Goal: Task Accomplishment & Management: Use online tool/utility

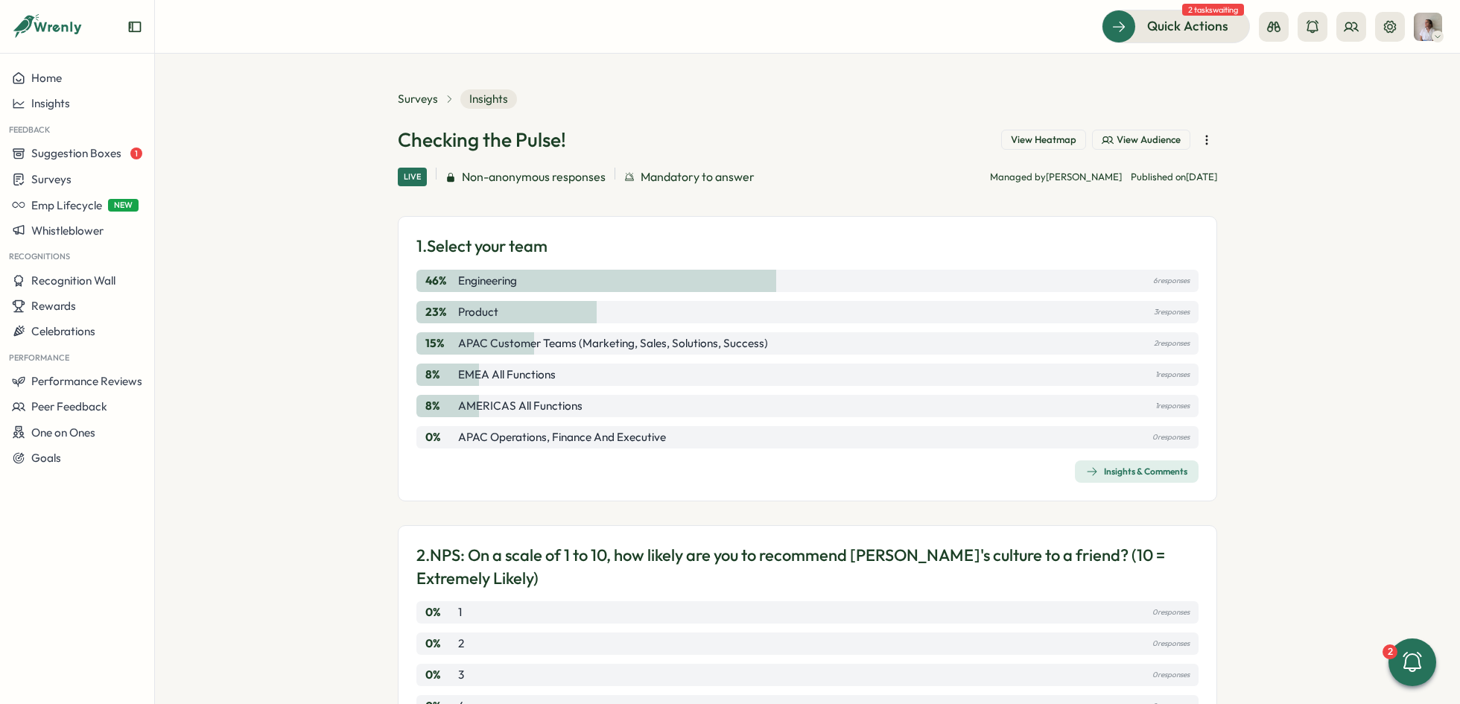
click at [1202, 139] on icon "button" at bounding box center [1207, 140] width 15 height 15
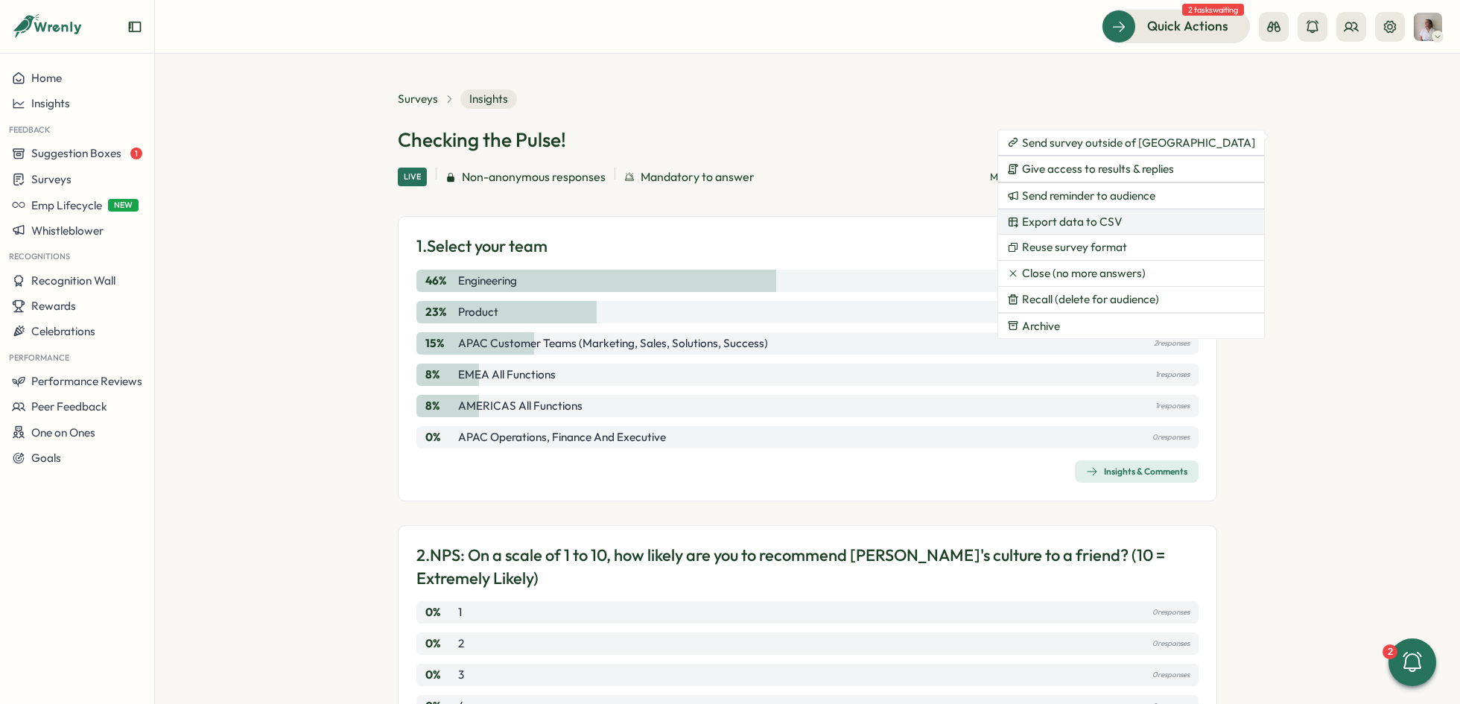
click at [1057, 215] on span "Export data to CSV" at bounding box center [1072, 221] width 101 height 13
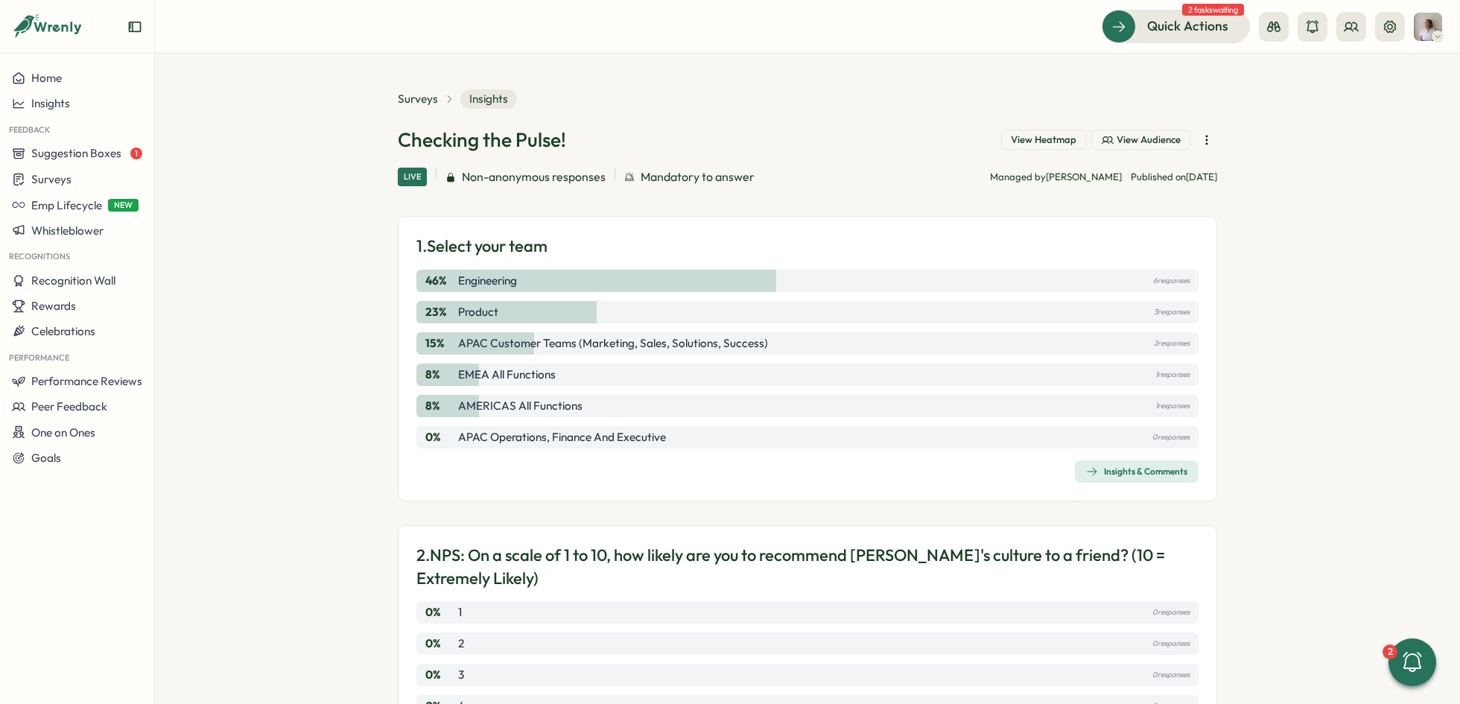
click at [1029, 136] on span "View Heatmap" at bounding box center [1044, 139] width 66 height 13
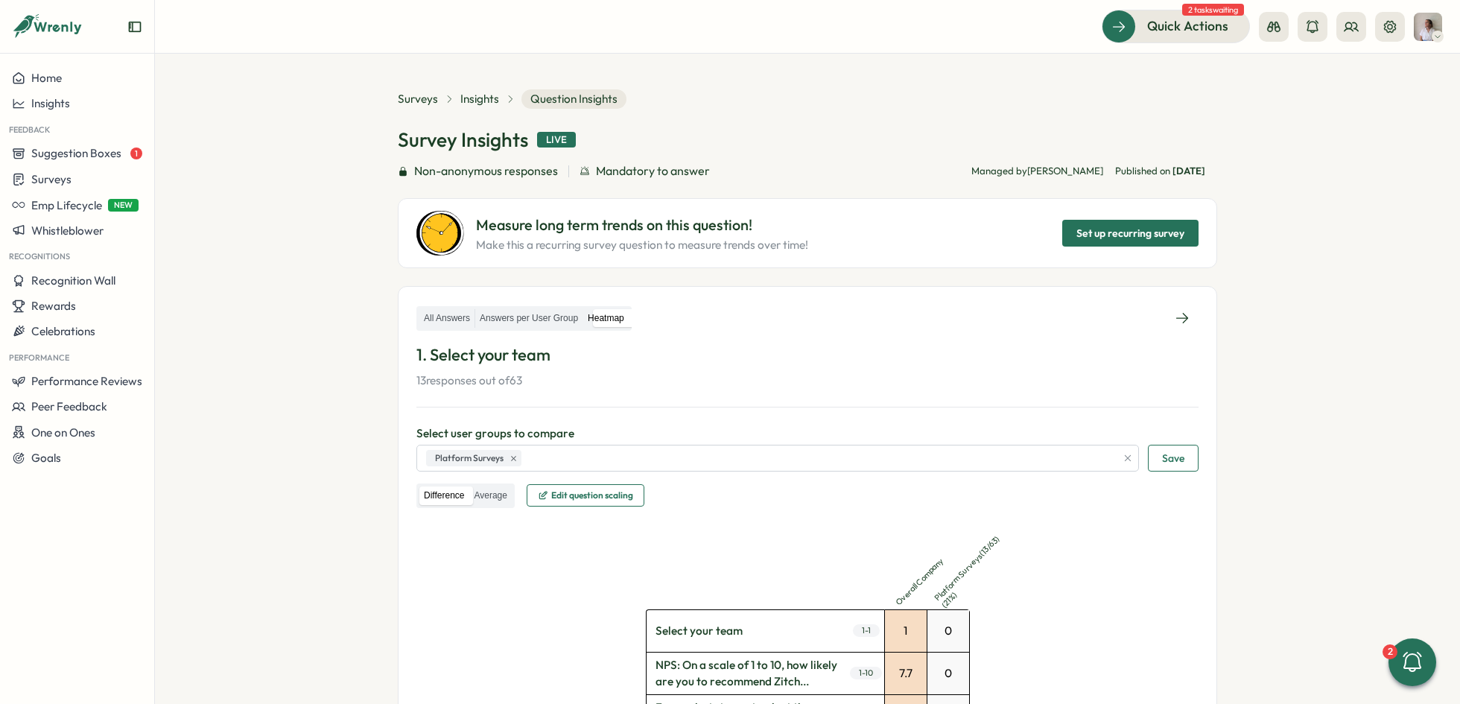
scroll to position [216, 0]
